Goal: Transaction & Acquisition: Purchase product/service

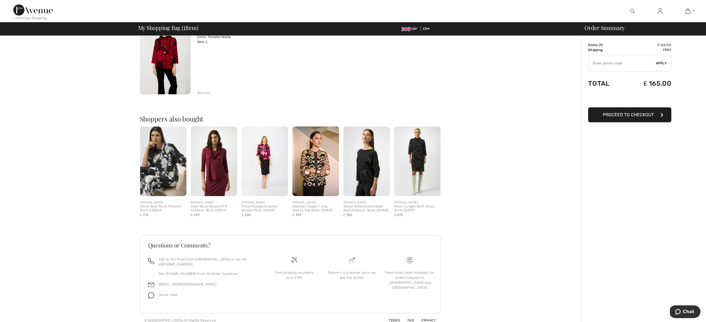
scroll to position [63, 0]
click at [641, 116] on span "Proceed to Checkout" at bounding box center [628, 114] width 51 height 5
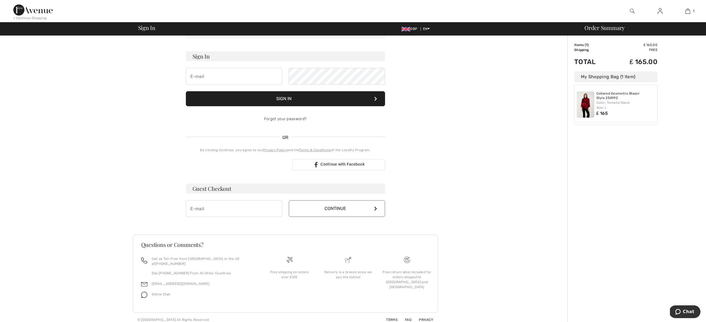
scroll to position [26, 0]
type input "[EMAIL_ADDRESS][DOMAIN_NAME]"
click at [336, 209] on button "Continue" at bounding box center [337, 209] width 96 height 17
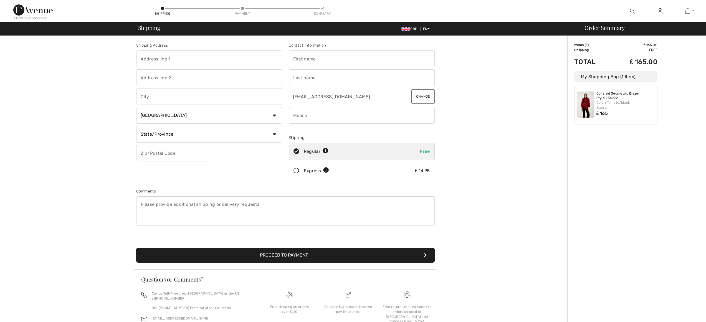
checkbox input "true"
type input "[STREET_ADDRESS][PERSON_NAME]"
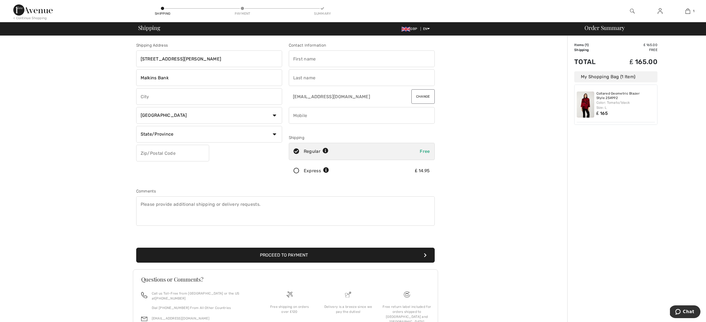
type input "Malkins Bank"
type input "Sandbach"
select select "GB"
type input "Cheshire"
type input "CW114GH"
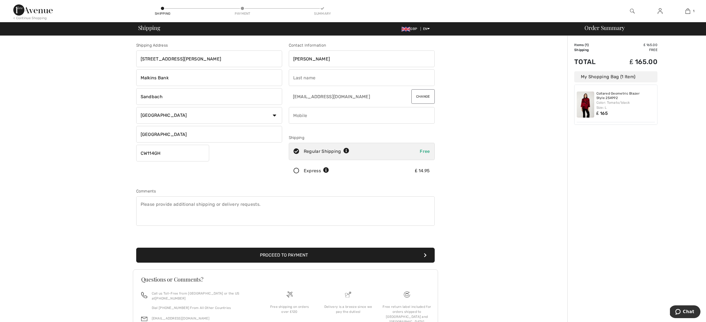
type input "Helen"
type input "Gunter"
type input "+"
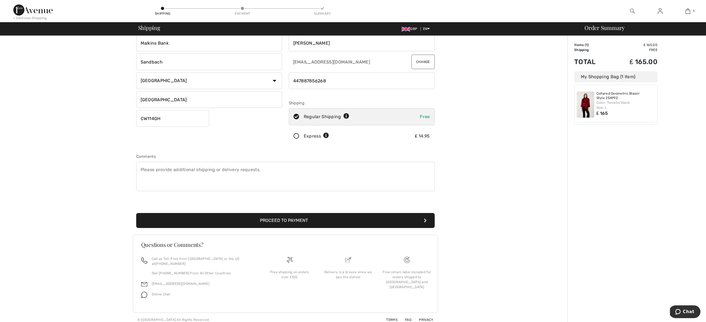
scroll to position [34, 0]
type input "447887856268"
click at [287, 222] on button "Proceed to Payment" at bounding box center [285, 220] width 298 height 15
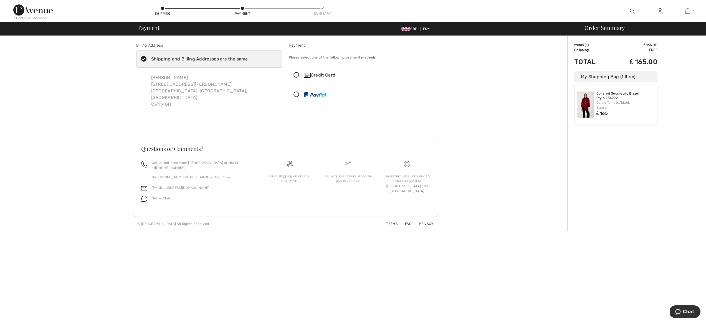
click at [297, 73] on icon at bounding box center [296, 75] width 15 height 6
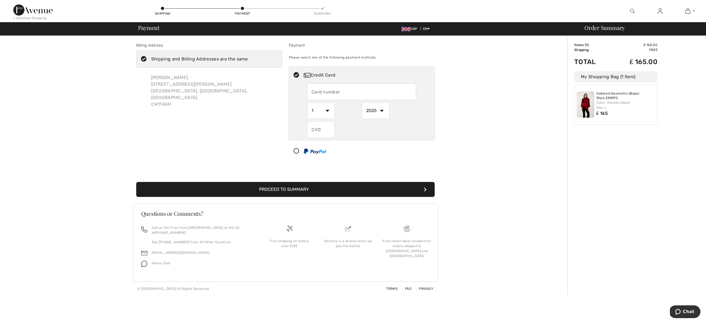
click at [324, 90] on input "text" at bounding box center [361, 91] width 109 height 17
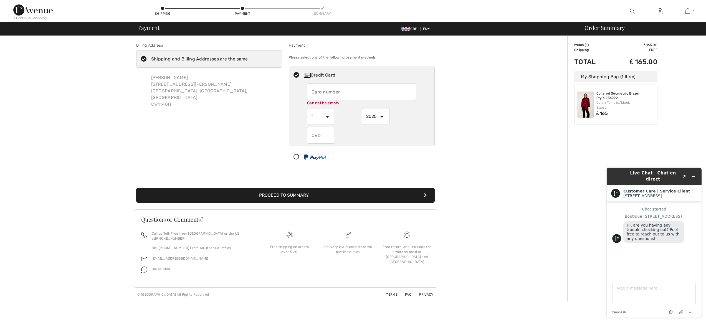
click at [324, 91] on input "text" at bounding box center [361, 91] width 109 height 17
type input "4543612064598749"
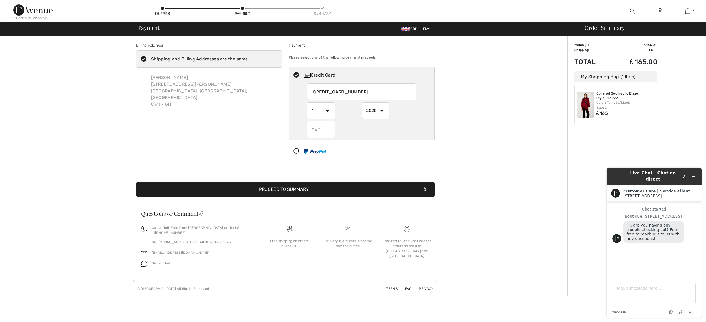
select select "5"
select select "2027"
click at [323, 126] on input "text" at bounding box center [321, 129] width 28 height 17
type input "105"
click at [317, 187] on button "Proceed to Summary" at bounding box center [285, 189] width 298 height 15
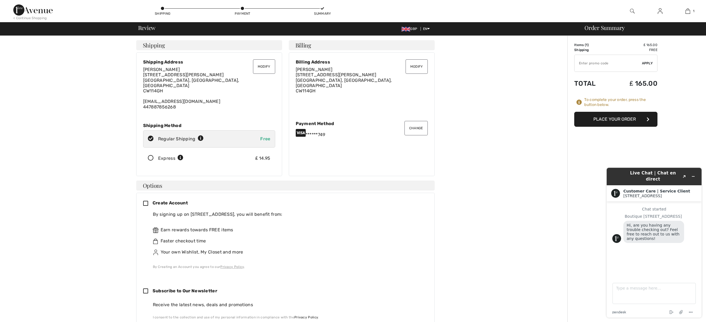
click at [625, 119] on button "Place Your Order" at bounding box center [615, 119] width 83 height 15
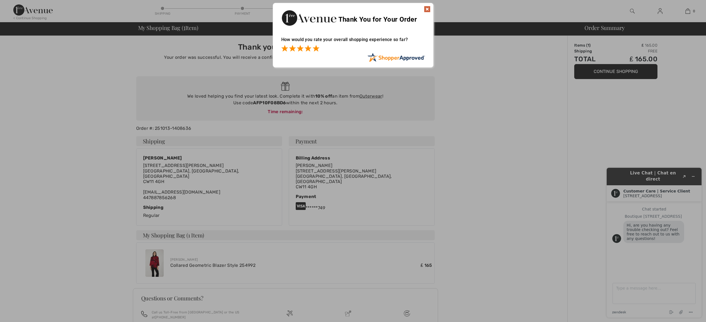
click at [317, 49] on span at bounding box center [316, 48] width 7 height 7
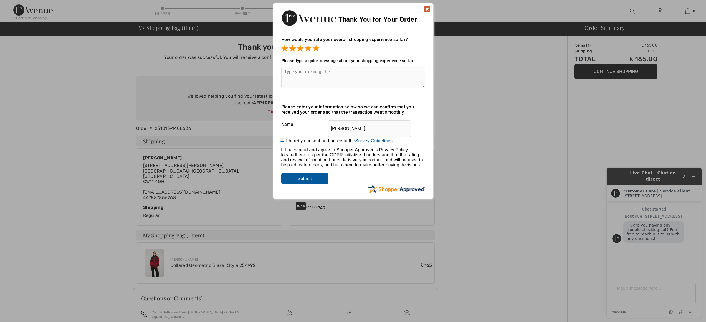
click at [282, 140] on input "I hereby consent and agree to the By submitting a review, you grant permission …" at bounding box center [283, 141] width 4 height 4
checkbox input "true"
click at [282, 148] on div "I have read and agree to Shopper Approved's Privacy Policy located here , as pe…" at bounding box center [353, 158] width 144 height 20
click at [282, 150] on input "checkbox" at bounding box center [283, 150] width 4 height 4
checkbox input "true"
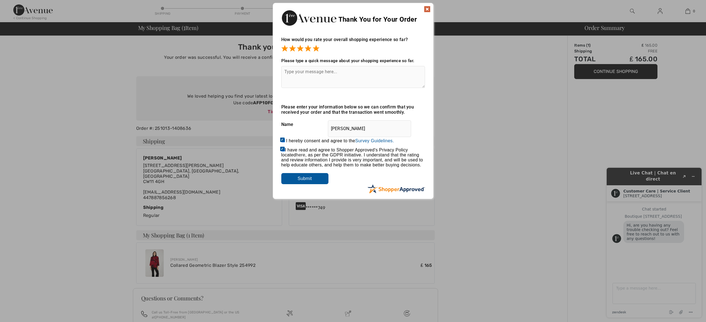
click at [308, 179] on input "Submit" at bounding box center [304, 178] width 47 height 11
